Goal: Information Seeking & Learning: Learn about a topic

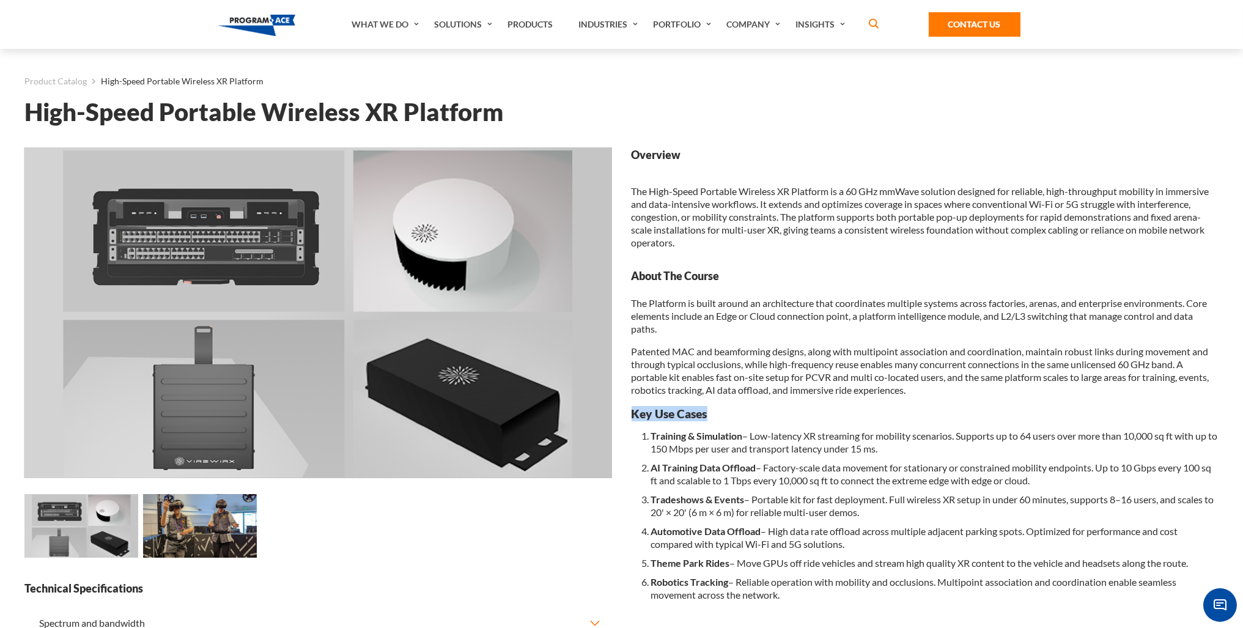
drag, startPoint x: 632, startPoint y: 414, endPoint x: 773, endPoint y: 414, distance: 140.6
click at [773, 414] on h3 "Key Use Cases" at bounding box center [924, 413] width 587 height 15
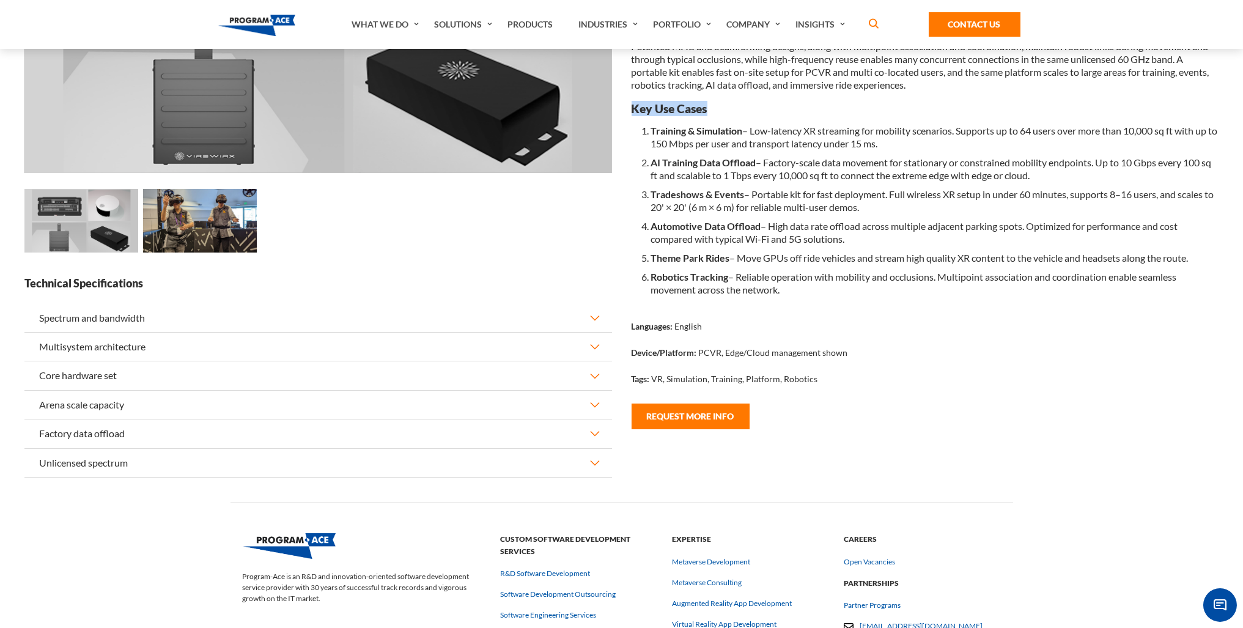
scroll to position [306, 0]
click at [86, 316] on button "Spectrum and bandwidth" at bounding box center [317, 317] width 587 height 28
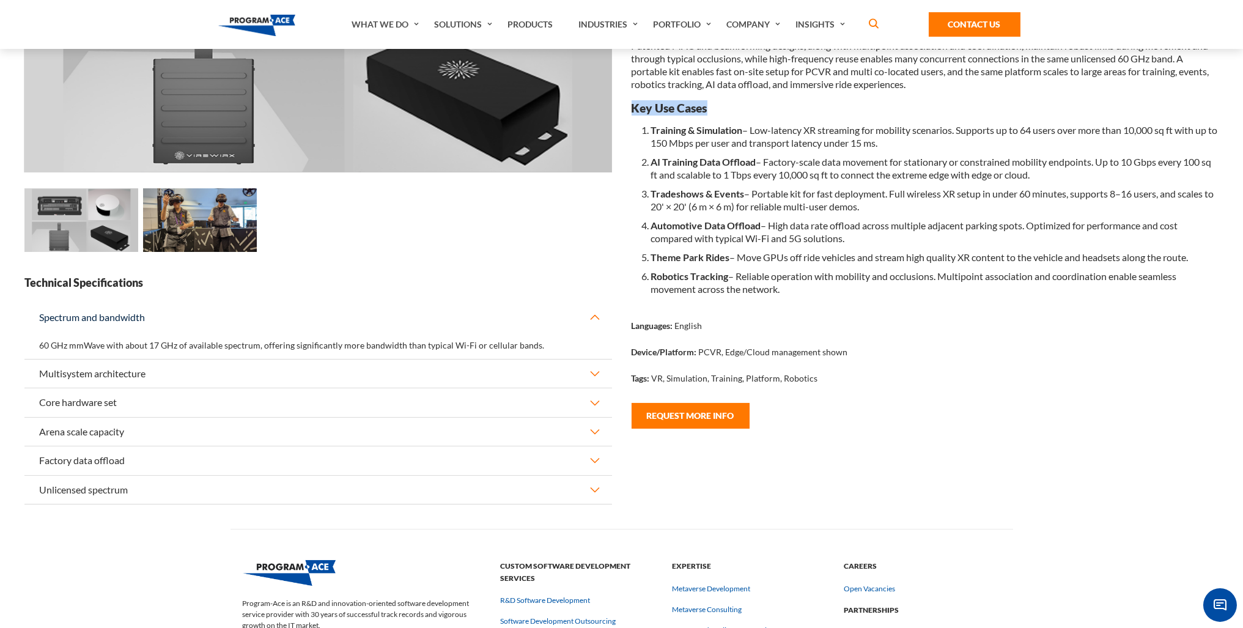
click at [92, 374] on button "Multisystem architecture" at bounding box center [317, 373] width 587 height 28
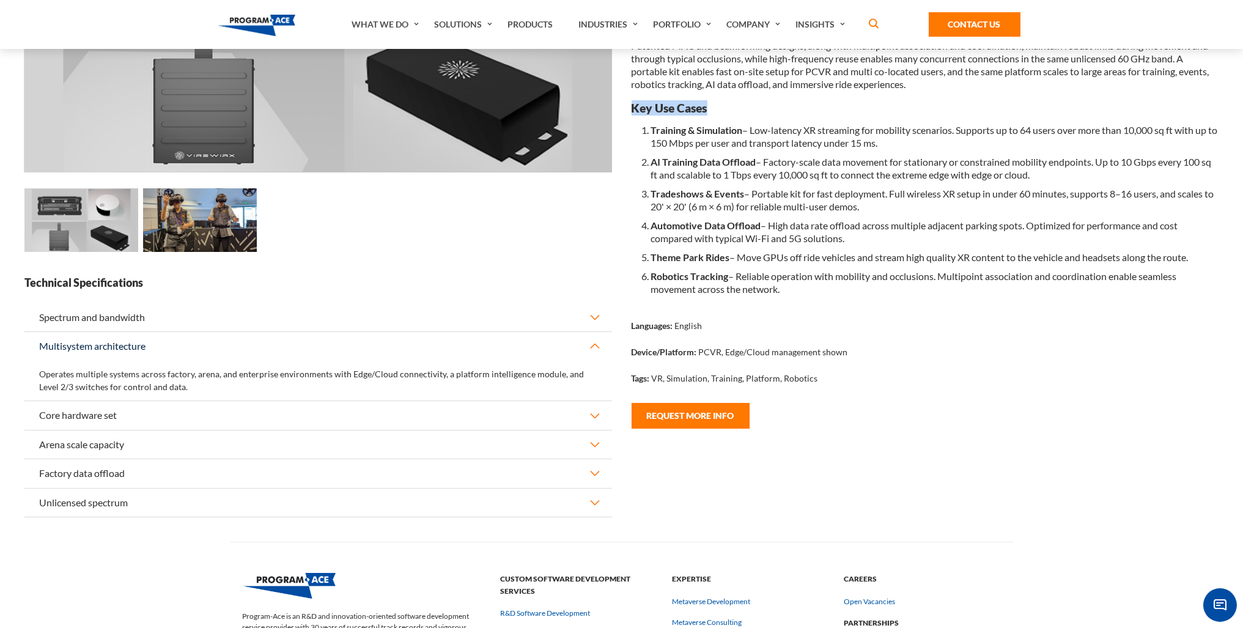
click at [98, 414] on button "Core hardware set" at bounding box center [317, 415] width 587 height 28
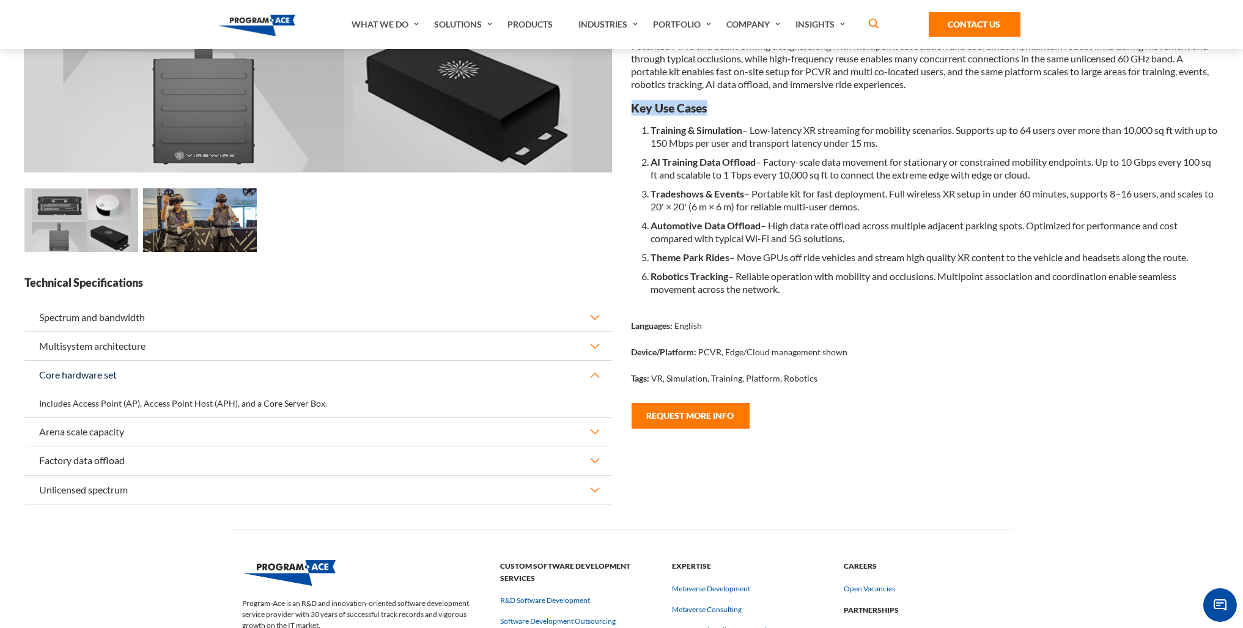
click at [99, 433] on button "Arena scale capacity" at bounding box center [317, 431] width 587 height 28
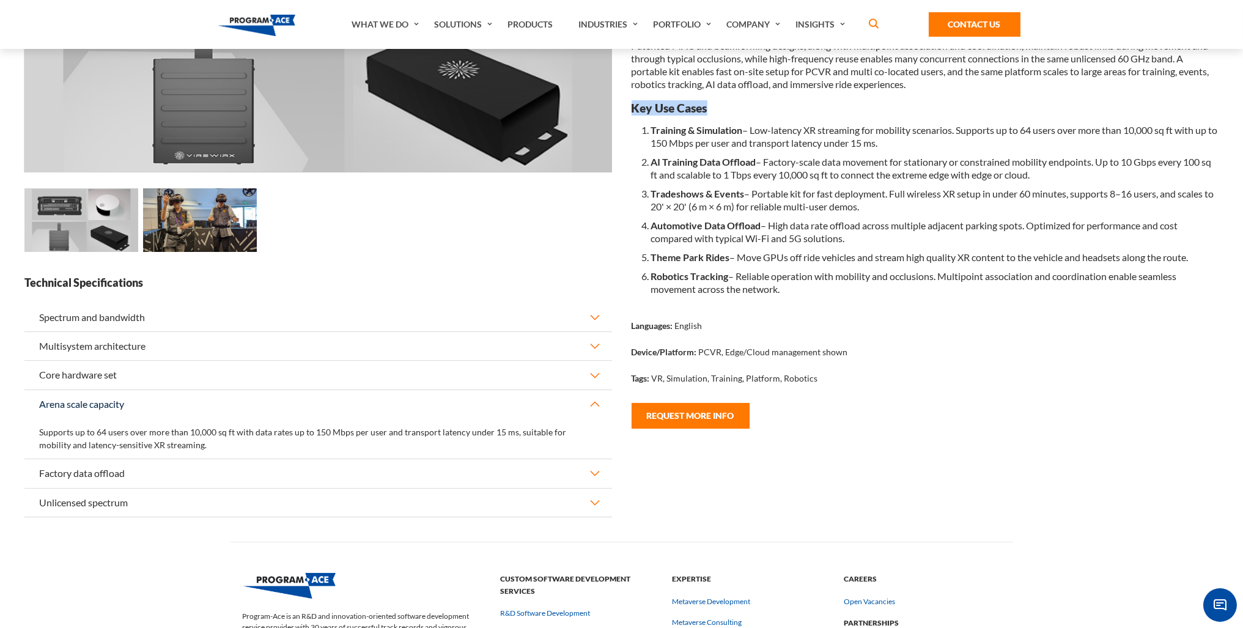
click at [97, 466] on button "Factory data offload" at bounding box center [317, 473] width 587 height 28
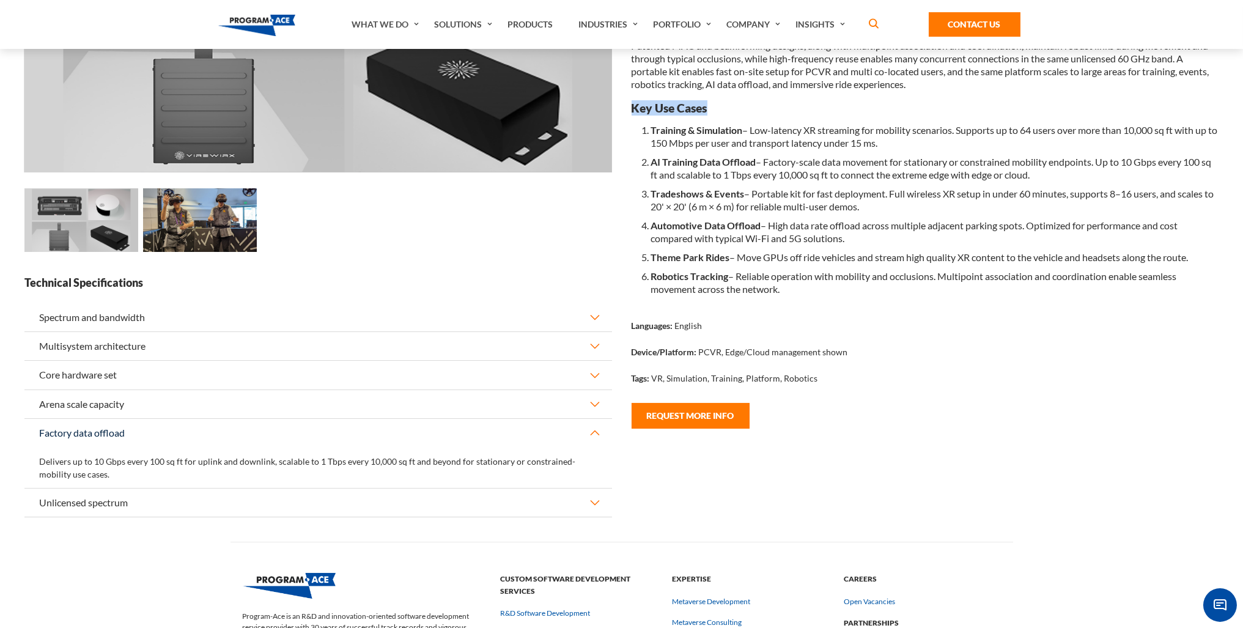
click at [93, 499] on button "Unlicensed spectrum" at bounding box center [317, 502] width 587 height 28
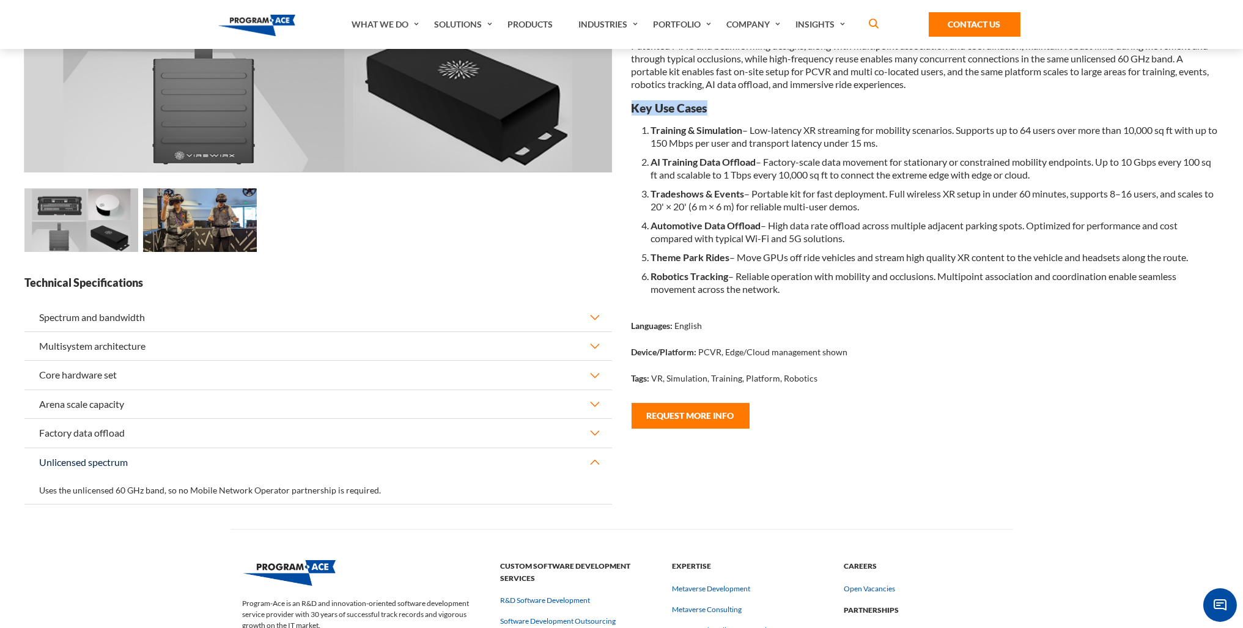
scroll to position [0, 0]
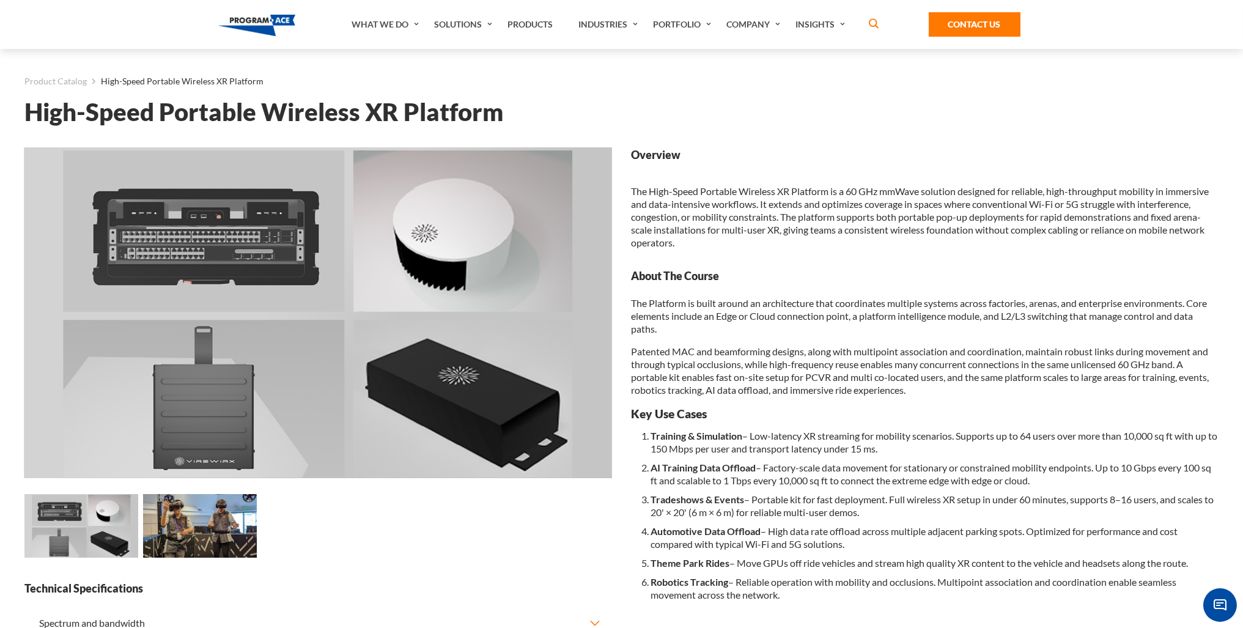
click at [730, 432] on b "Training & Simulation" at bounding box center [697, 436] width 92 height 12
drag, startPoint x: 724, startPoint y: 422, endPoint x: 947, endPoint y: 591, distance: 279.2
click at [949, 597] on div "The Platform is built around an architecture that coordinates multiple systems …" at bounding box center [924, 449] width 587 height 307
click at [748, 378] on p "Patented MAC and beamforming designs, along with multipoint association and coo…" at bounding box center [924, 370] width 587 height 51
